Goal: Check status: Check status

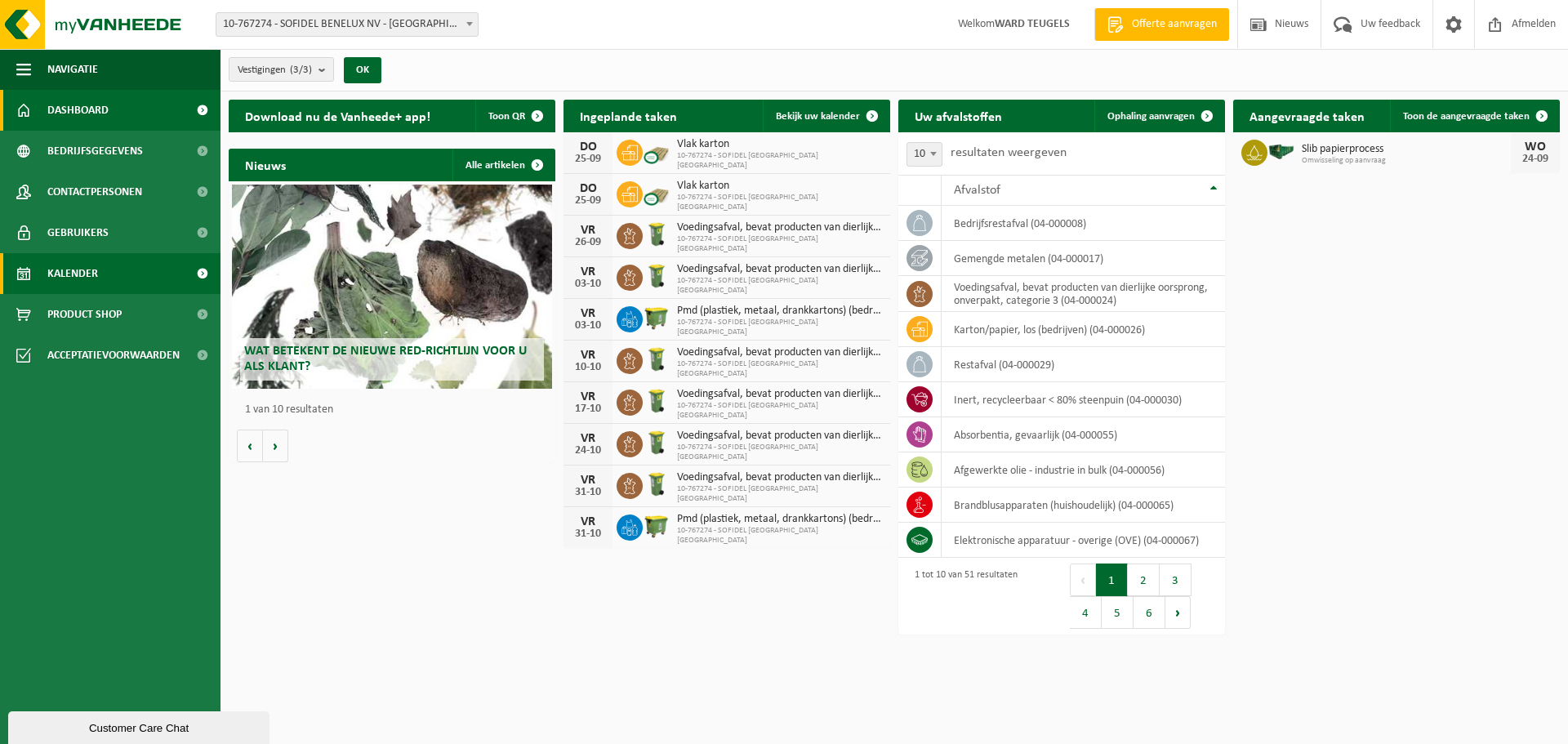
click at [99, 279] on link "Kalender" at bounding box center [110, 273] width 220 height 40
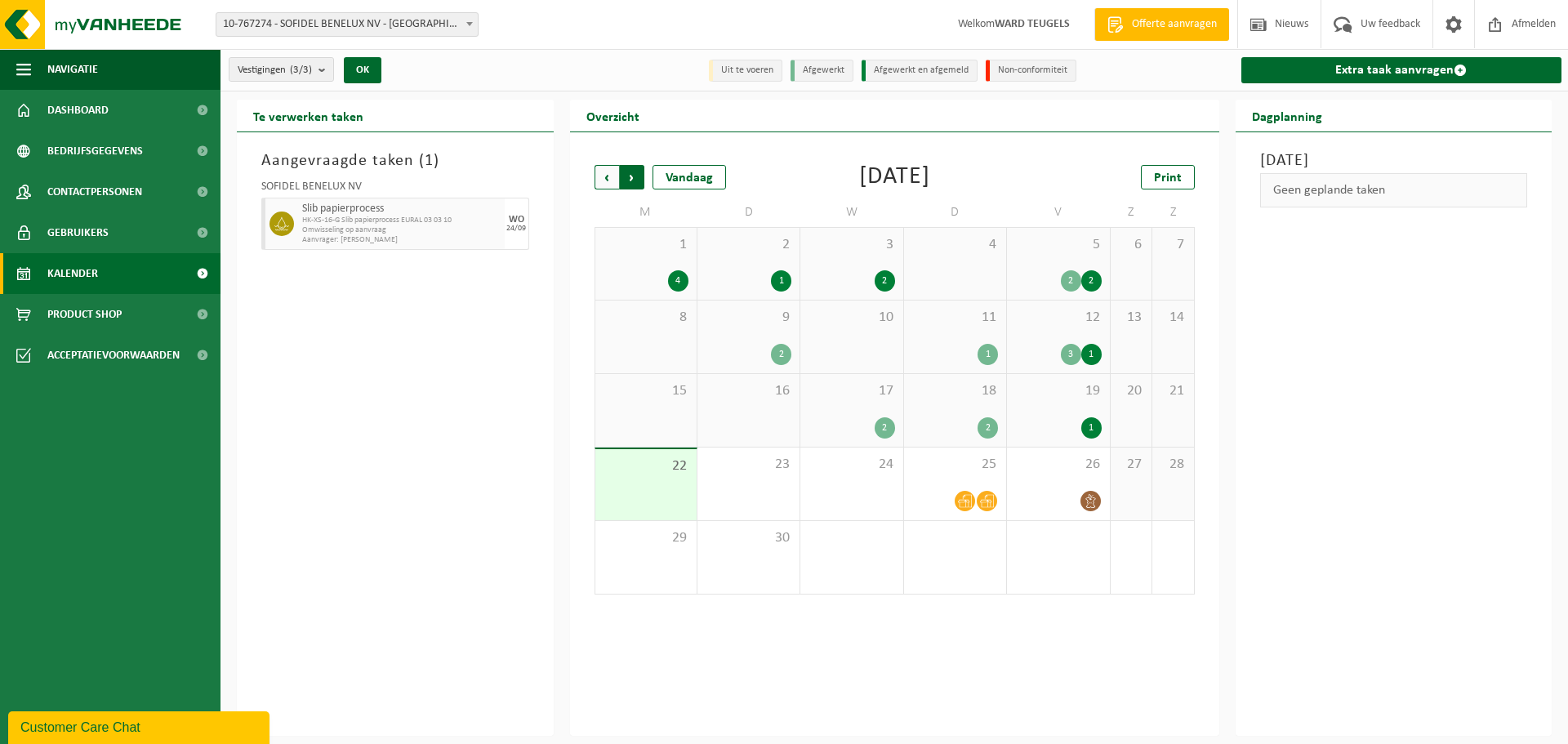
click at [605, 170] on span "Vorige" at bounding box center [606, 176] width 24 height 24
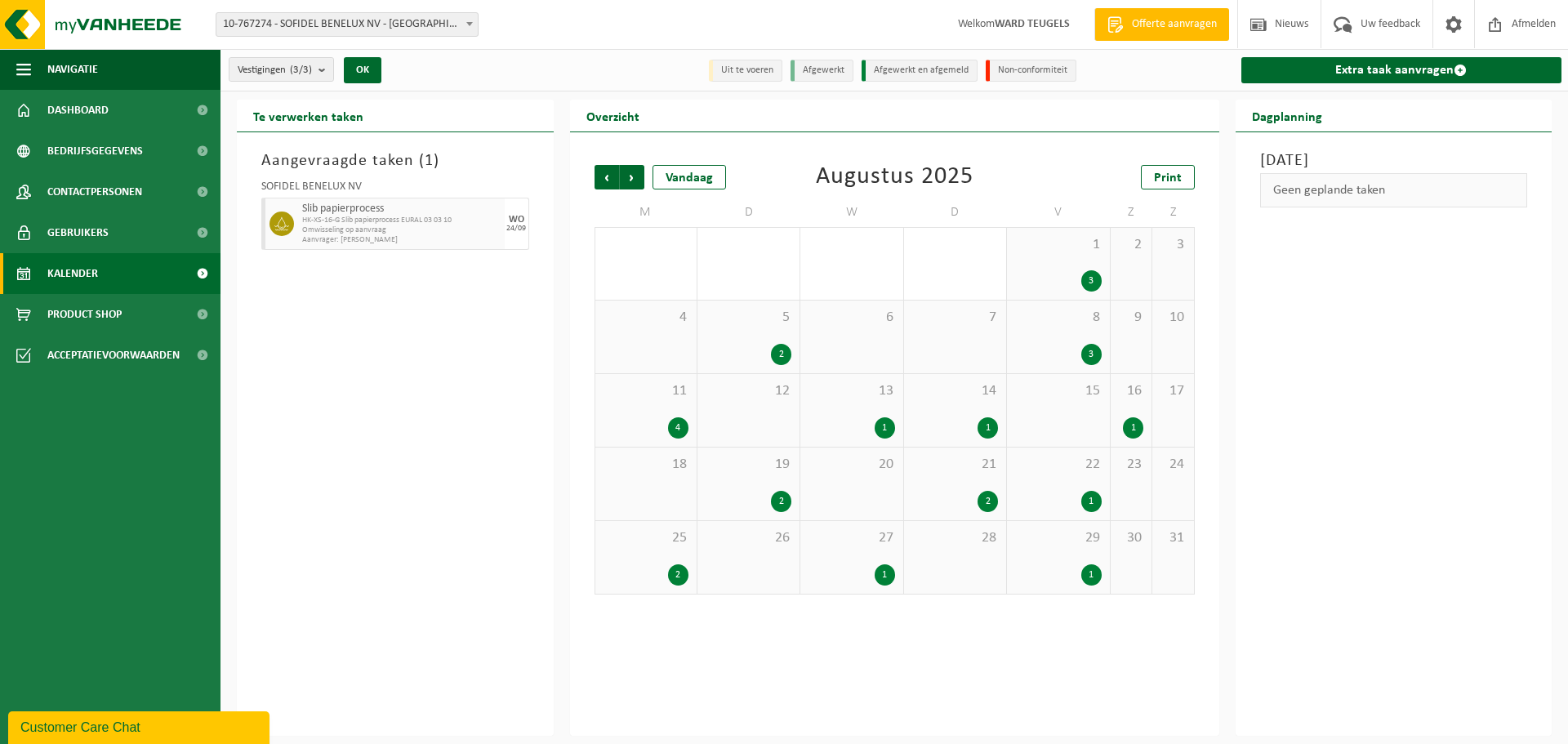
click at [605, 170] on span "Vorige" at bounding box center [606, 176] width 24 height 24
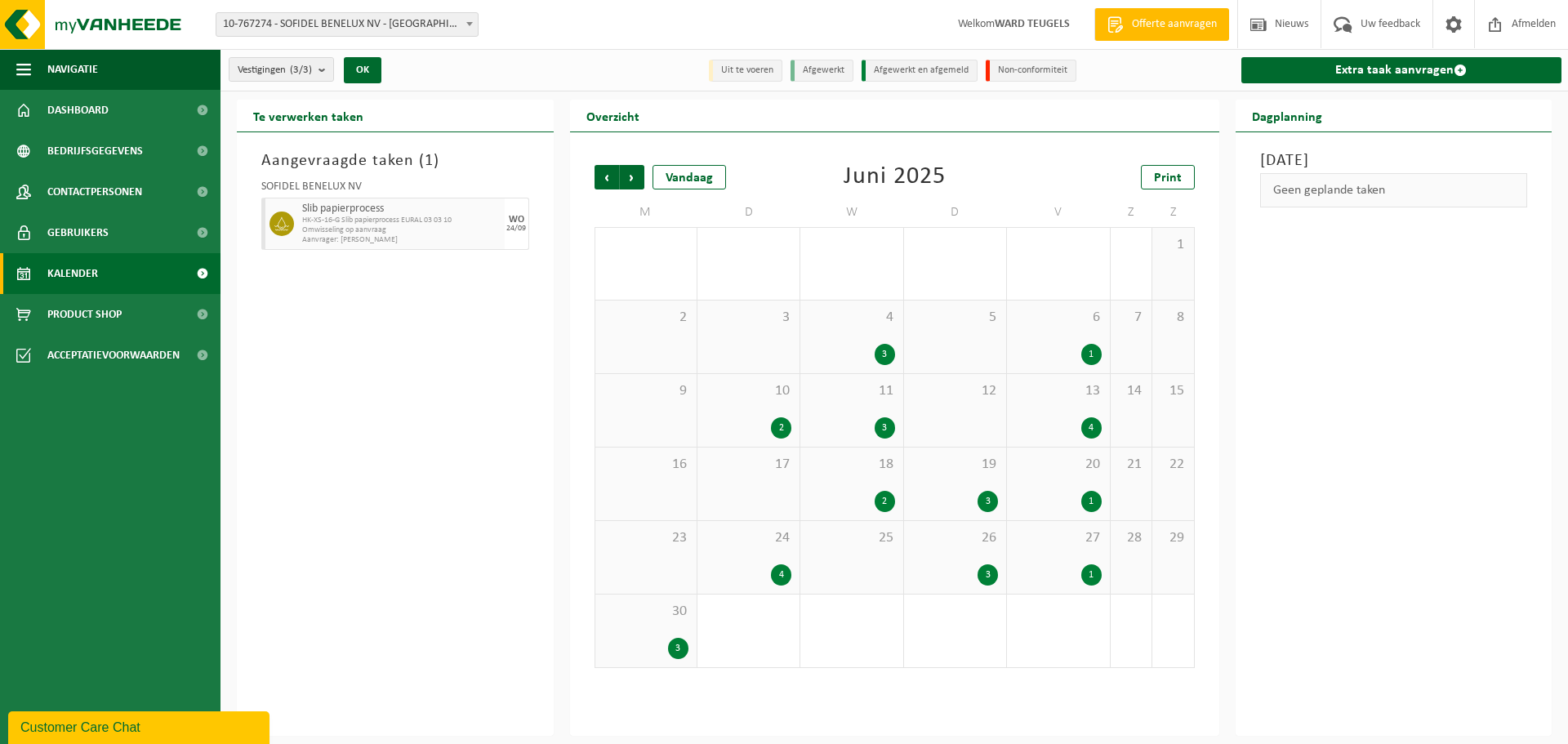
click at [605, 170] on span "Vorige" at bounding box center [606, 176] width 24 height 24
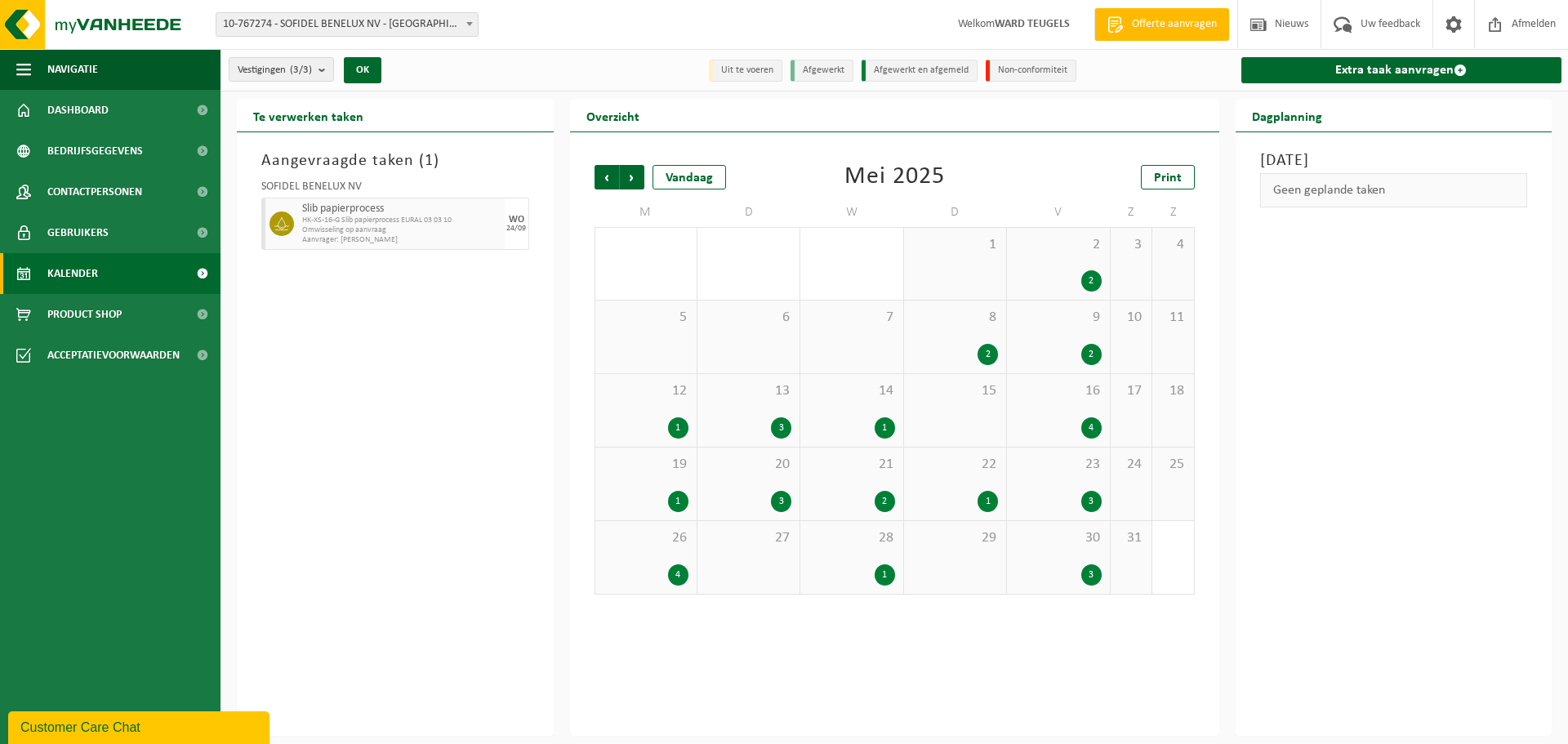
click at [605, 170] on span "Vorige" at bounding box center [606, 176] width 24 height 24
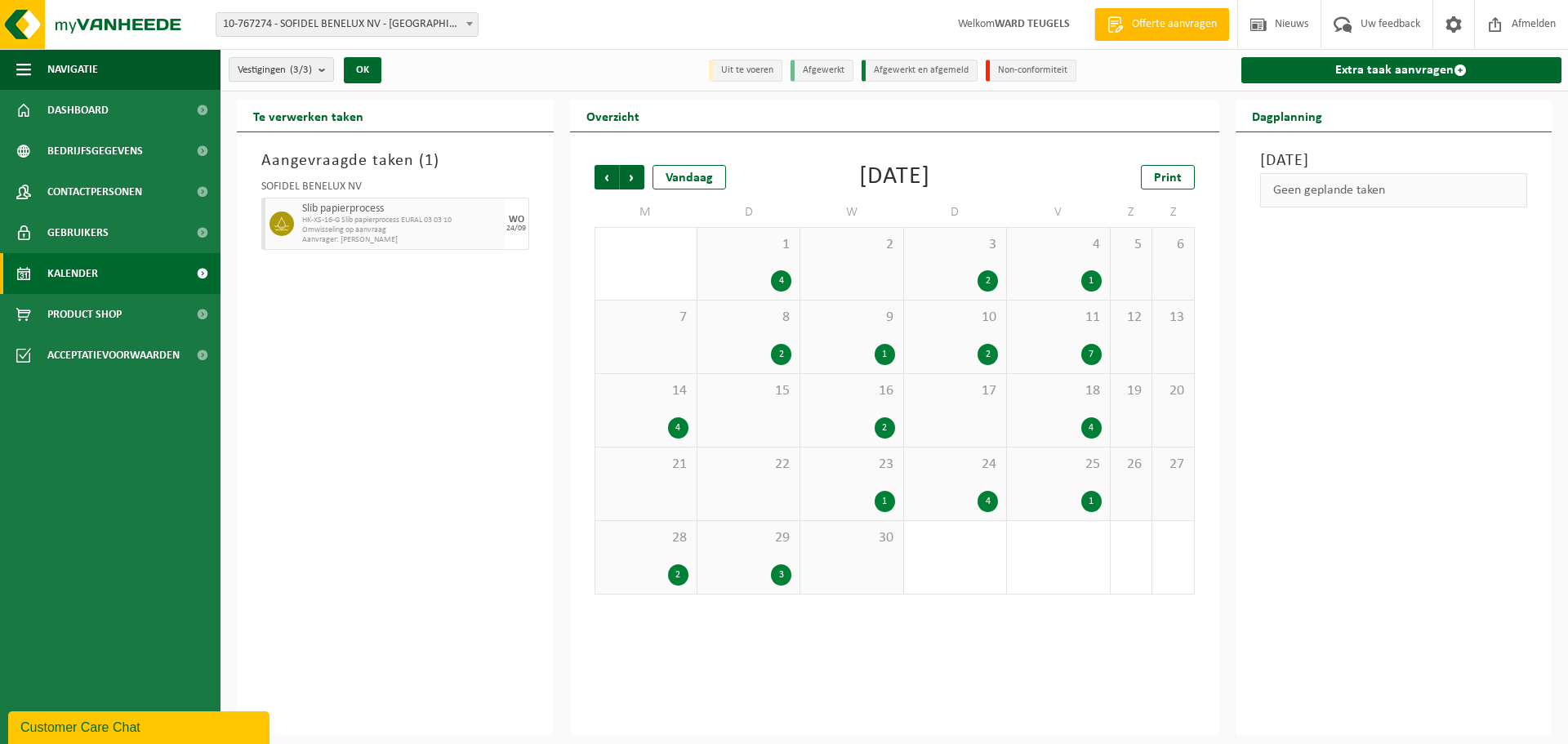
click at [605, 170] on span "Vorige" at bounding box center [606, 176] width 24 height 24
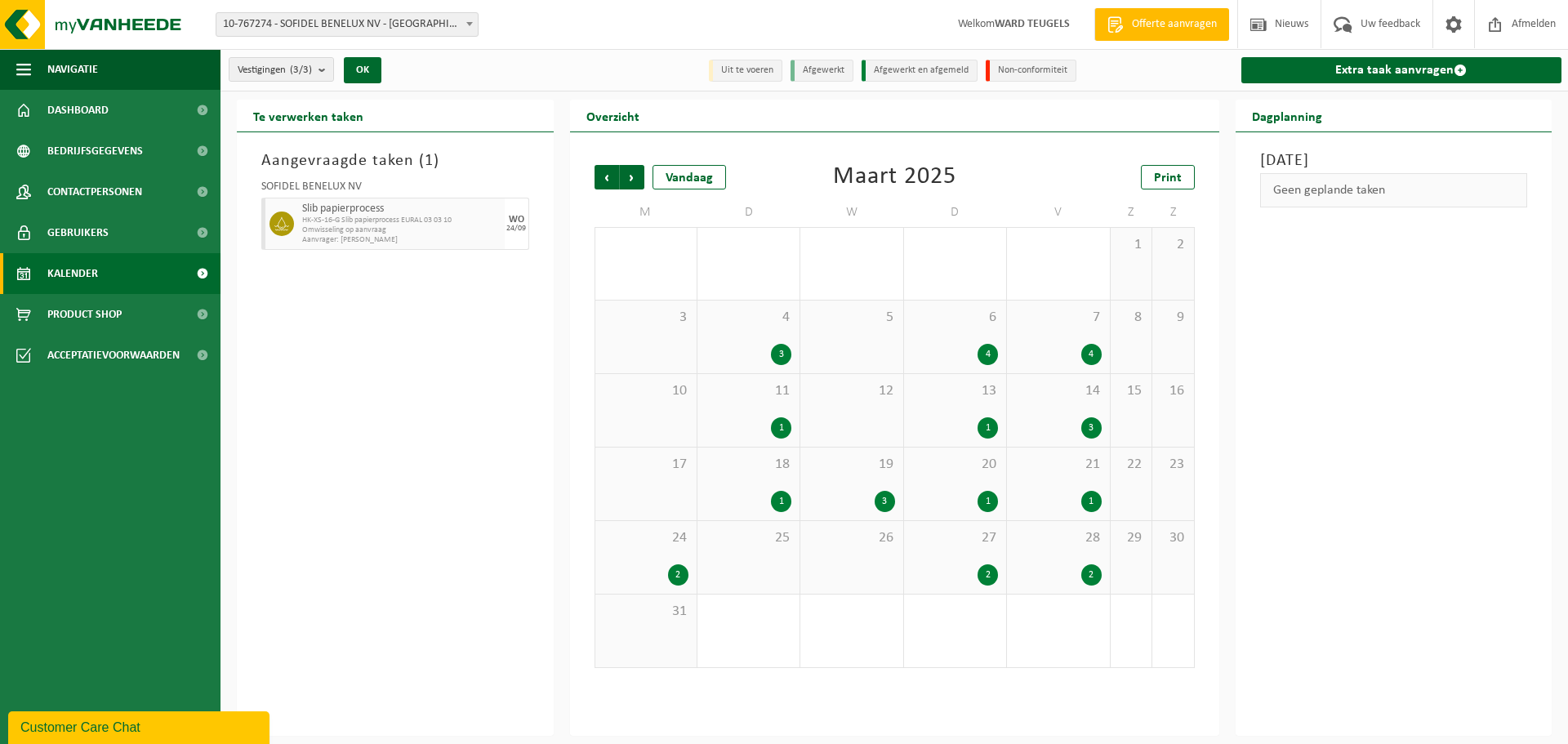
click at [939, 557] on div "27 2" at bounding box center [955, 557] width 102 height 73
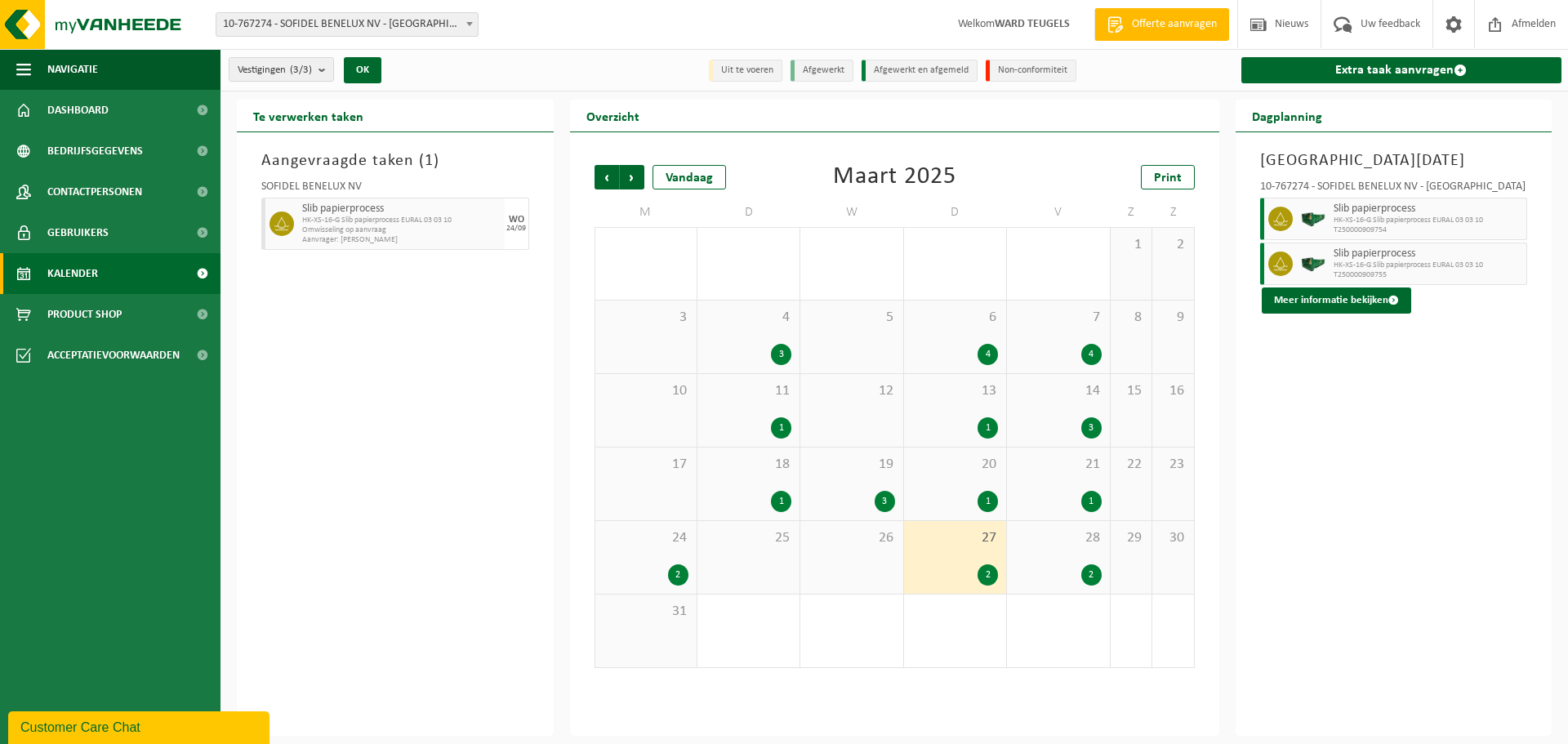
click at [1084, 565] on div "2" at bounding box center [1091, 576] width 21 height 22
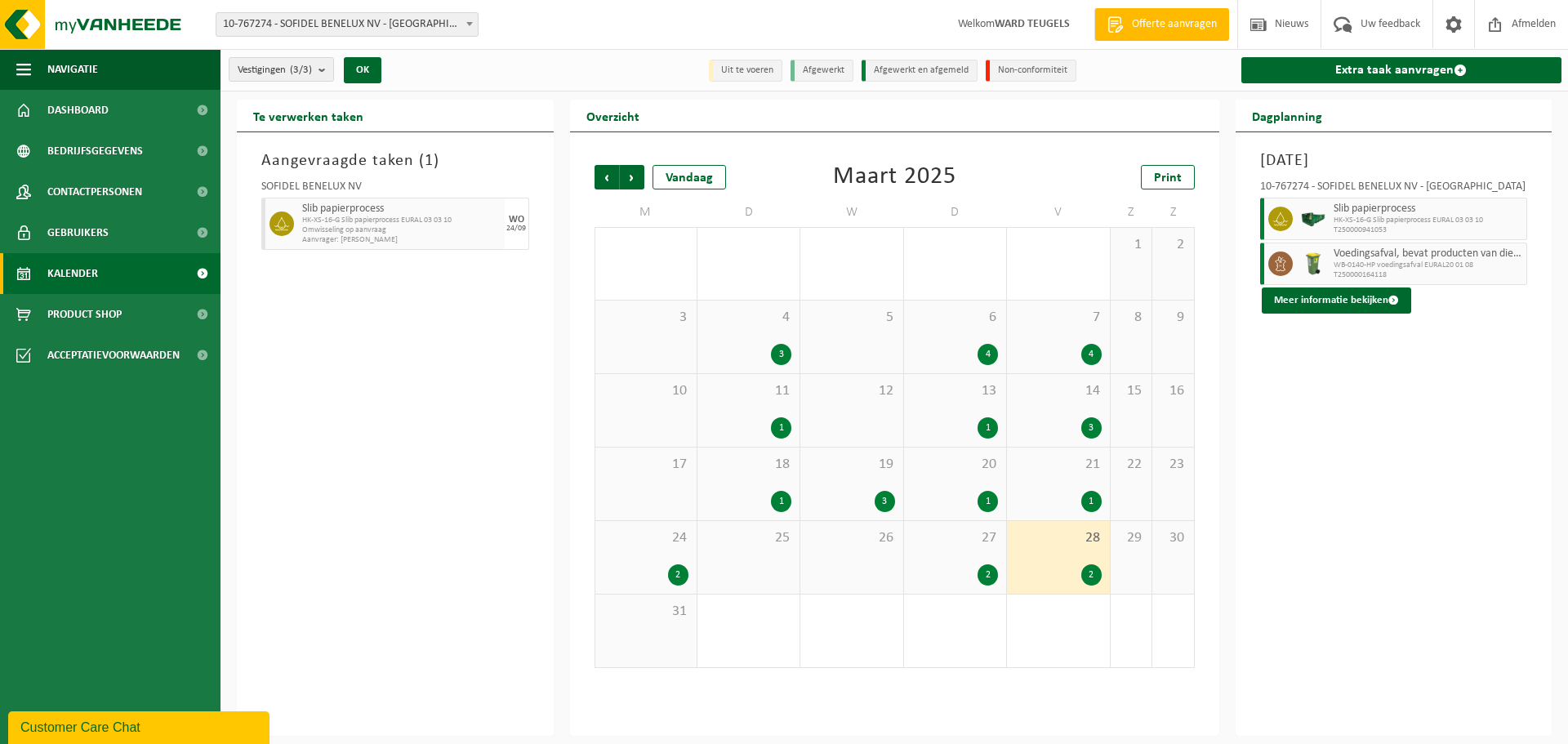
click at [1084, 565] on div "2" at bounding box center [1091, 576] width 21 height 22
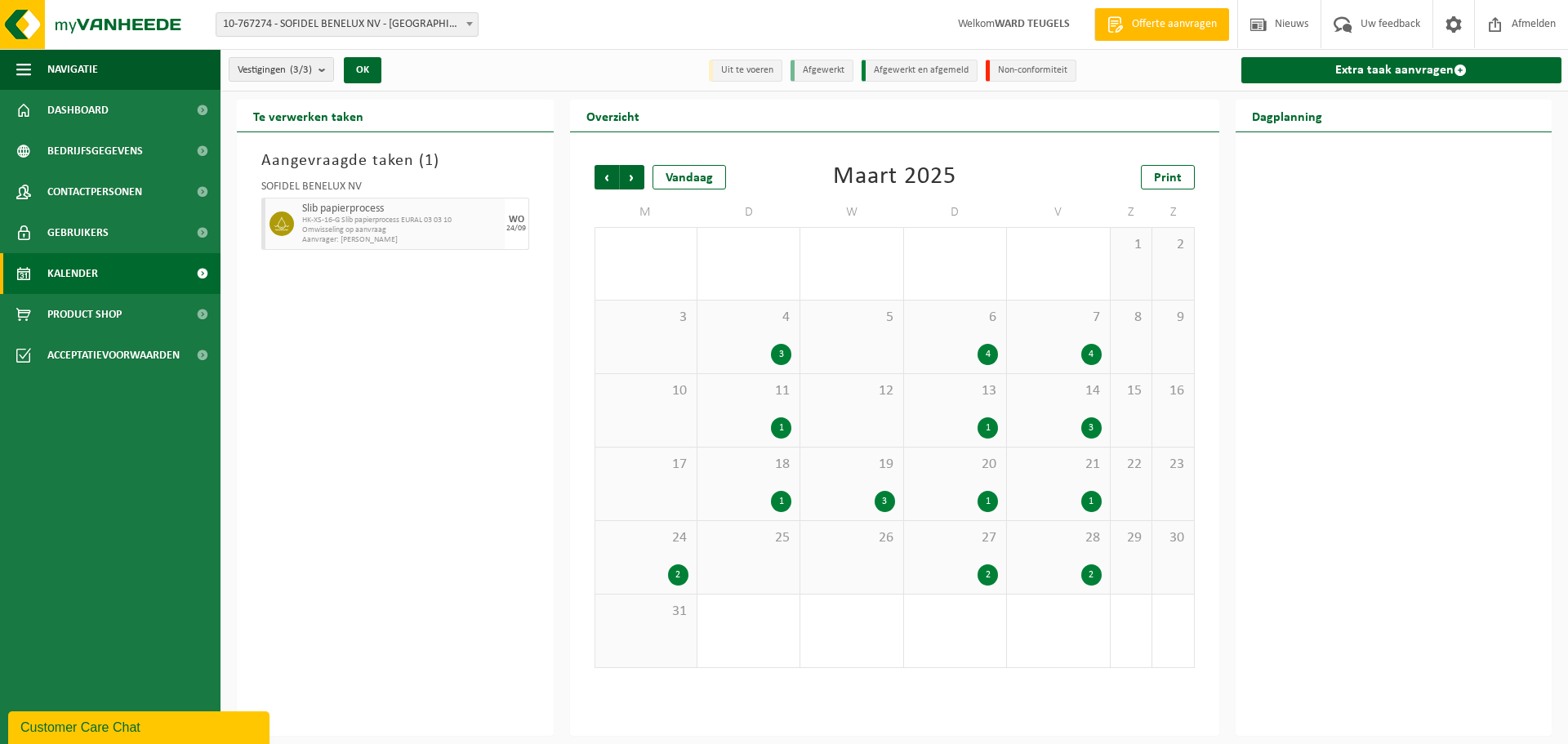
click at [1082, 565] on div "2" at bounding box center [1057, 576] width 85 height 22
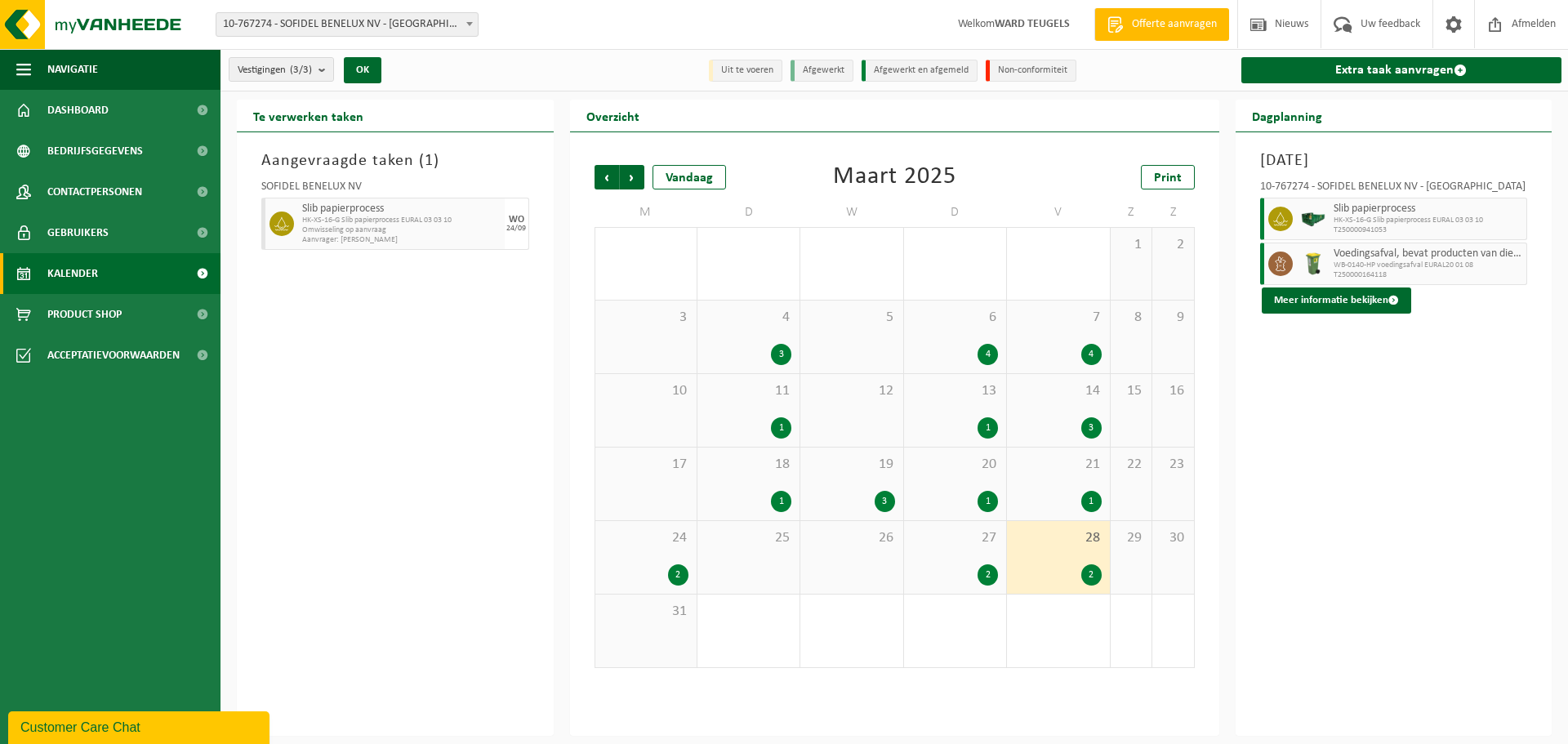
click at [1368, 222] on span "HK-XS-16-G Slib papierprocess EURAL 03 03 10" at bounding box center [1428, 220] width 190 height 10
click at [631, 177] on span "Volgende" at bounding box center [631, 176] width 24 height 24
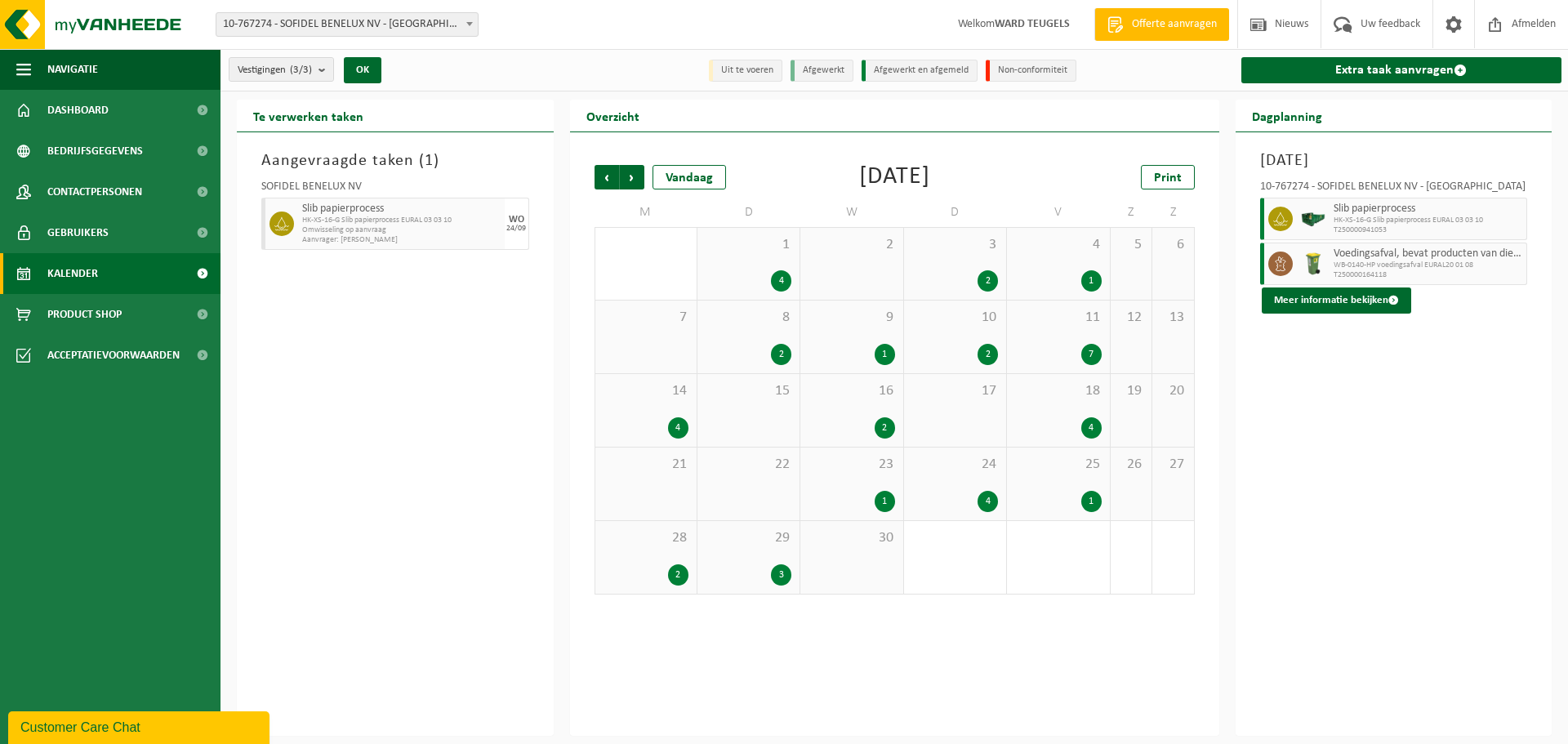
click at [762, 259] on div "1 4" at bounding box center [749, 264] width 102 height 72
